Goal: Task Accomplishment & Management: Use online tool/utility

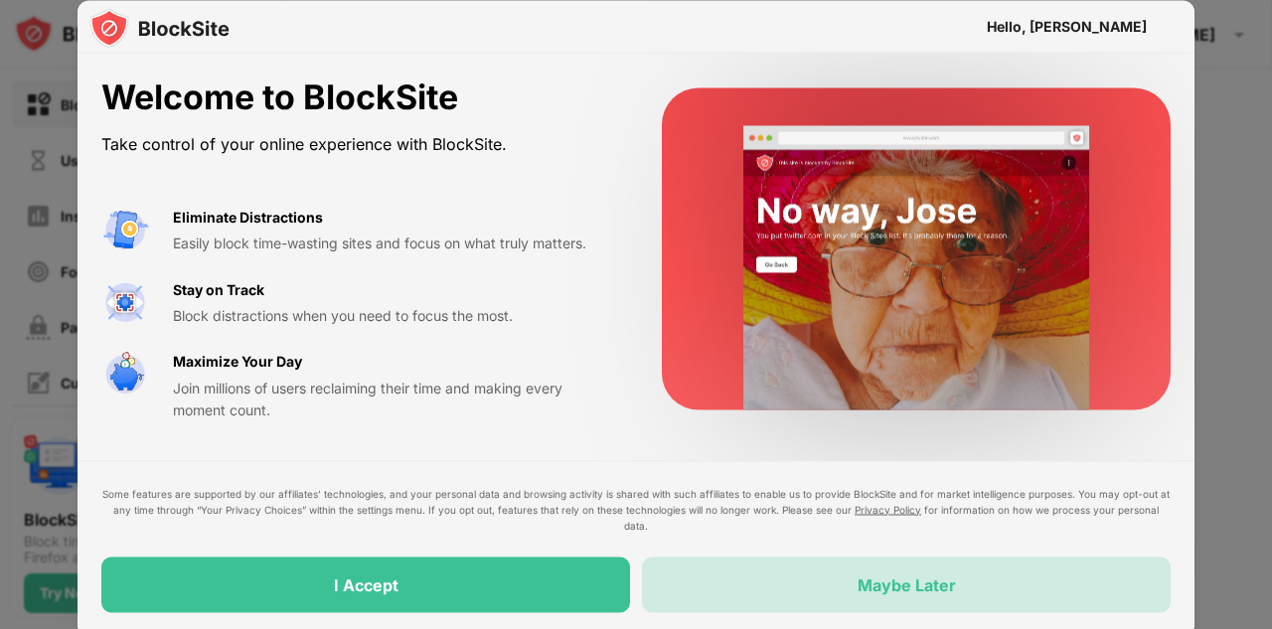
click at [918, 586] on div "Maybe Later" at bounding box center [906, 584] width 98 height 20
